Goal: Information Seeking & Learning: Learn about a topic

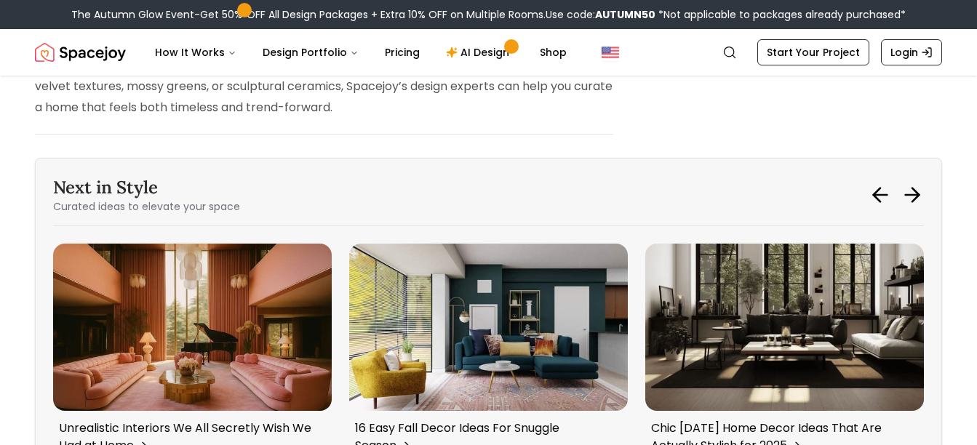
scroll to position [4335, 0]
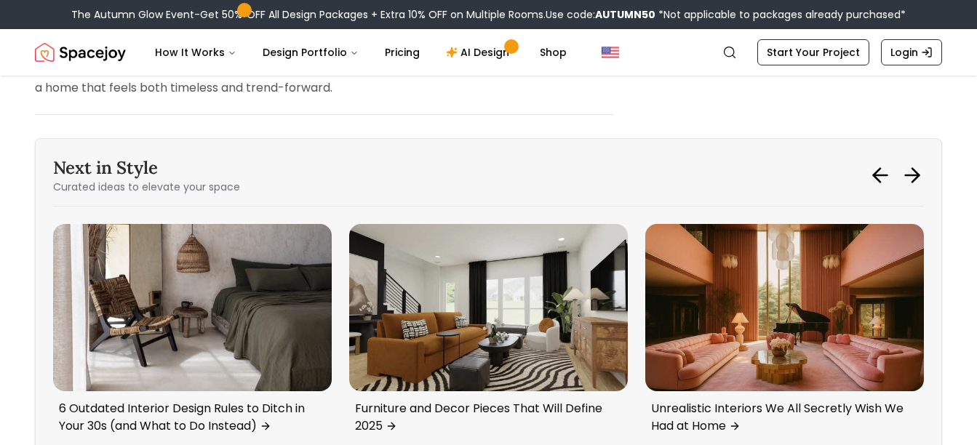
click at [176, 303] on img "3 / 6" at bounding box center [192, 307] width 279 height 167
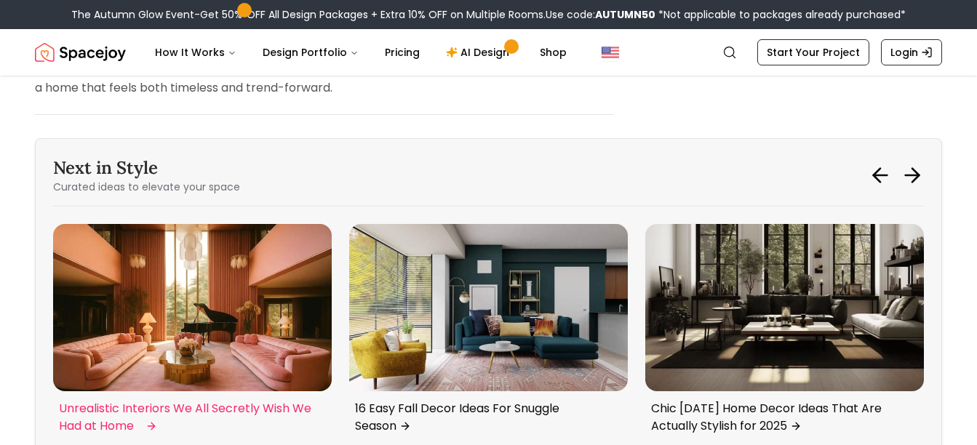
click at [169, 341] on img "5 / 6" at bounding box center [192, 307] width 279 height 167
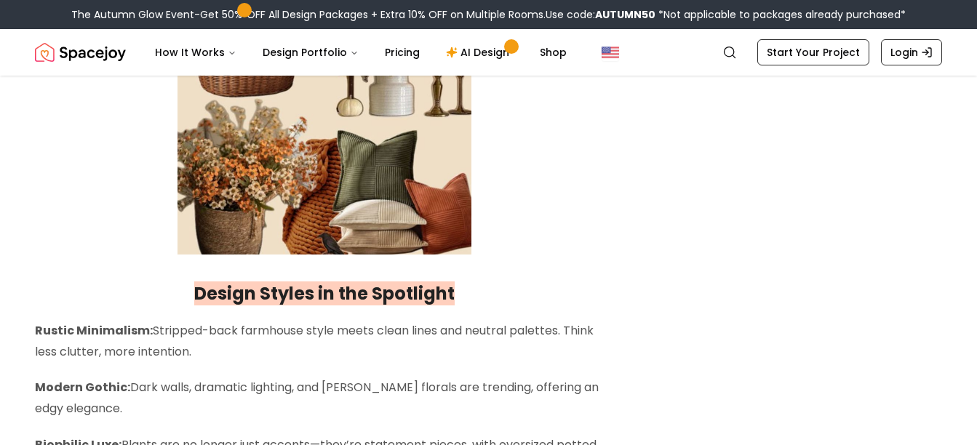
scroll to position [2327, 0]
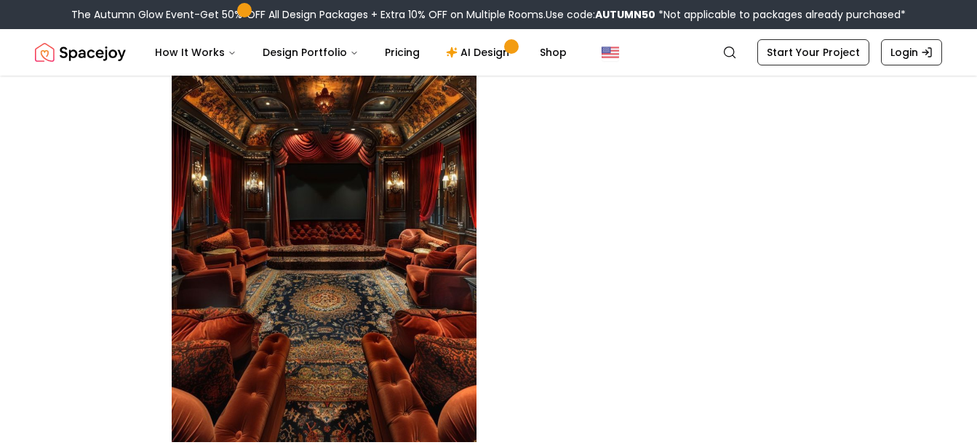
scroll to position [2764, 0]
